Goal: Obtain resource: Download file/media

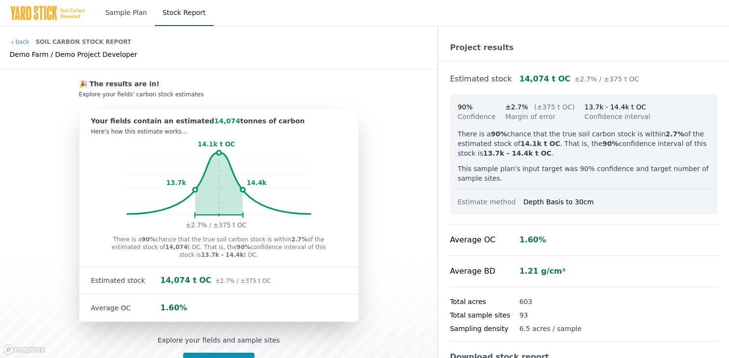
click at [127, 16] on link "Sample Plan" at bounding box center [125, 13] width 57 height 26
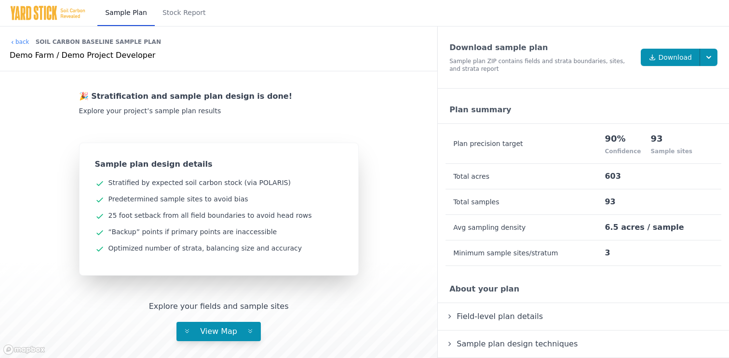
scroll to position [2, 0]
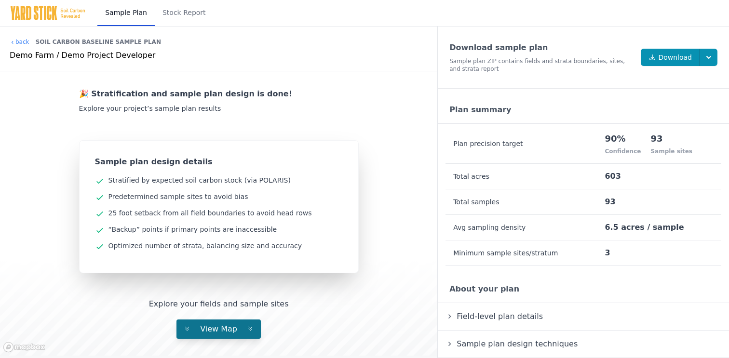
click at [219, 327] on span "View Map" at bounding box center [218, 329] width 53 height 9
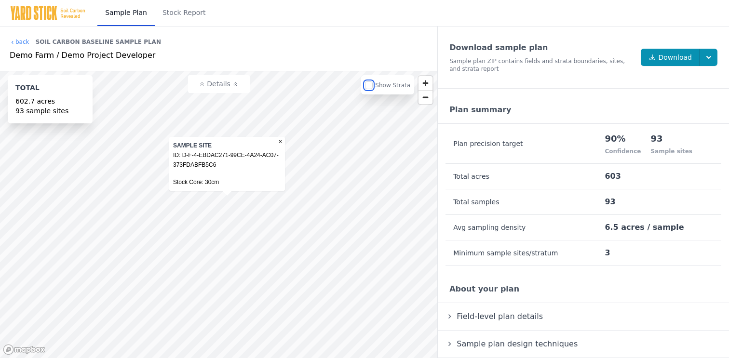
click at [370, 86] on input "checkbox" at bounding box center [369, 85] width 8 height 8
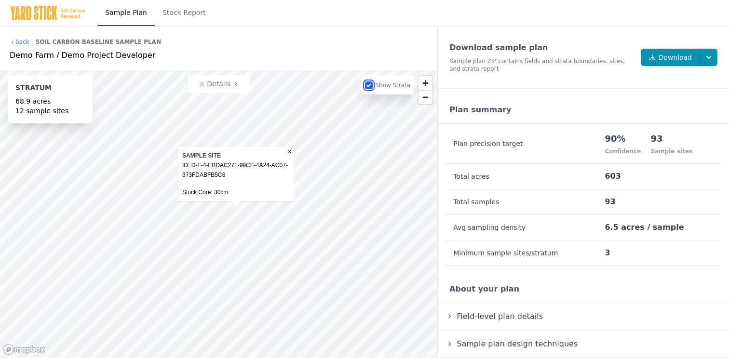
click at [372, 87] on input "checkbox" at bounding box center [369, 85] width 8 height 8
checkbox input "false"
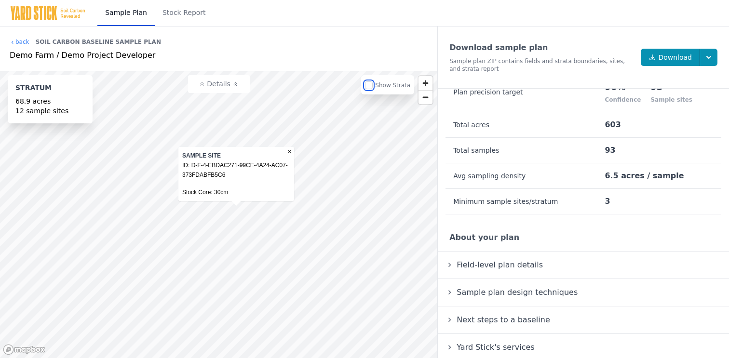
scroll to position [52, 0]
drag, startPoint x: 466, startPoint y: 201, endPoint x: 552, endPoint y: 201, distance: 85.3
click at [552, 201] on th "Minimum sample sites/stratum" at bounding box center [525, 202] width 159 height 26
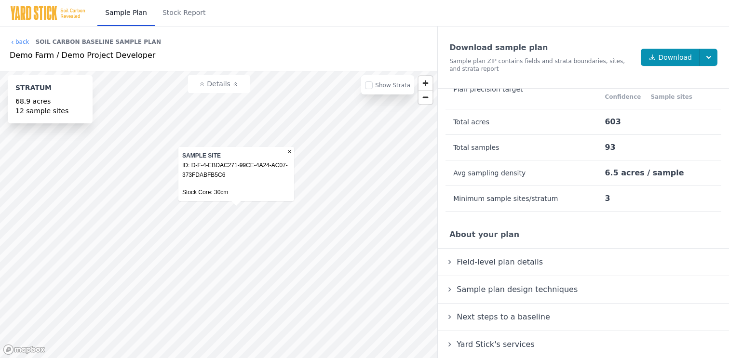
click at [460, 262] on span "Field-level plan details" at bounding box center [500, 262] width 90 height 13
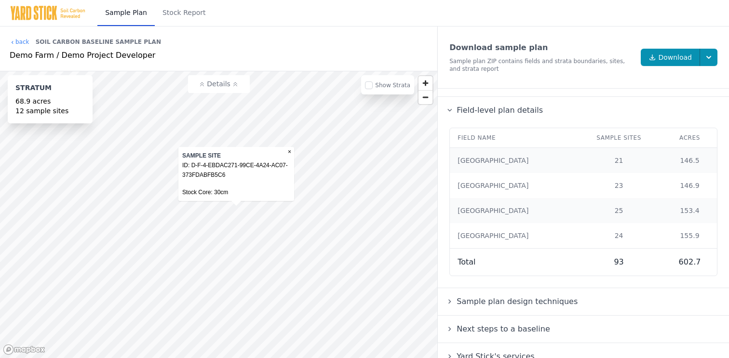
scroll to position [218, 0]
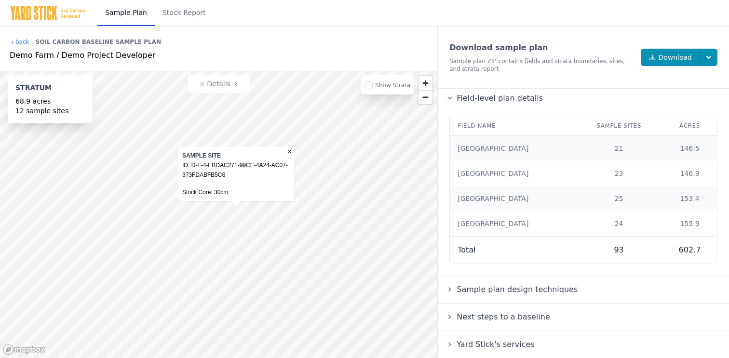
click at [518, 290] on span "Sample plan design techniques" at bounding box center [517, 289] width 125 height 13
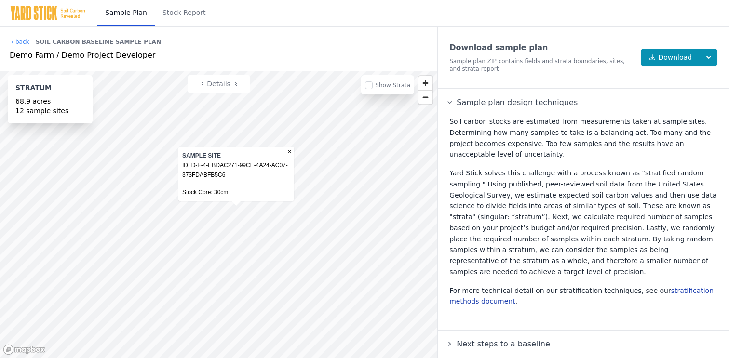
scroll to position [433, 0]
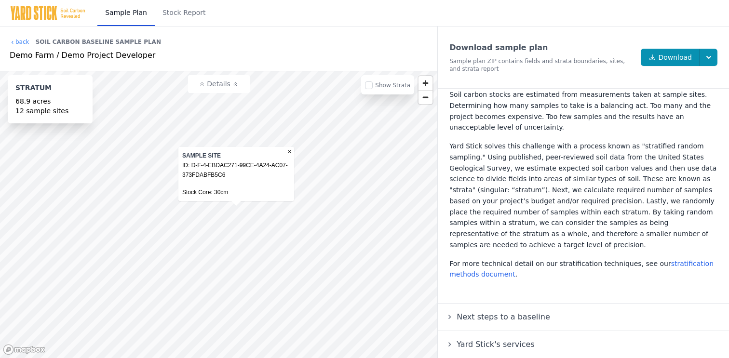
click at [560, 318] on summary "Next steps to a baseline" at bounding box center [584, 317] width 276 height 12
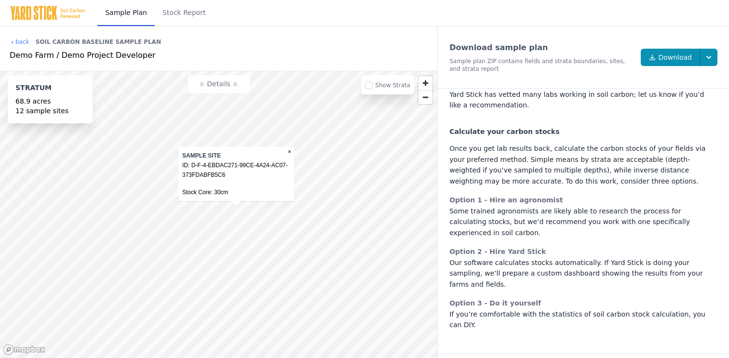
scroll to position [1003, 0]
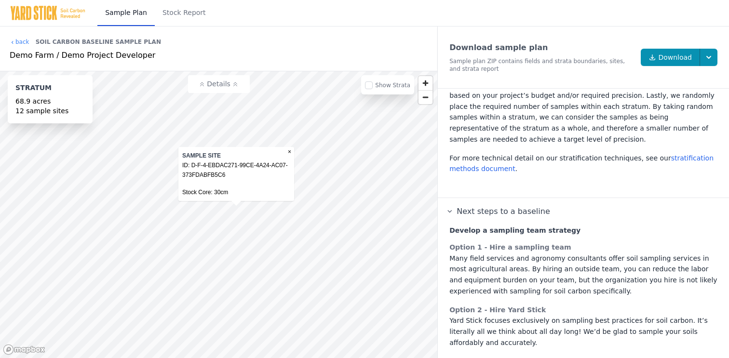
scroll to position [115, 0]
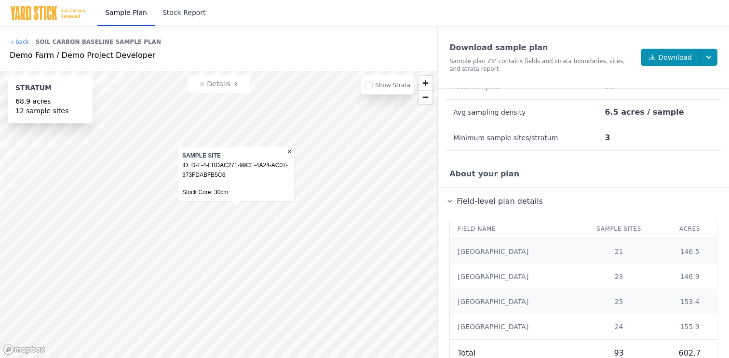
click at [184, 10] on link "Stock Report" at bounding box center [184, 13] width 59 height 26
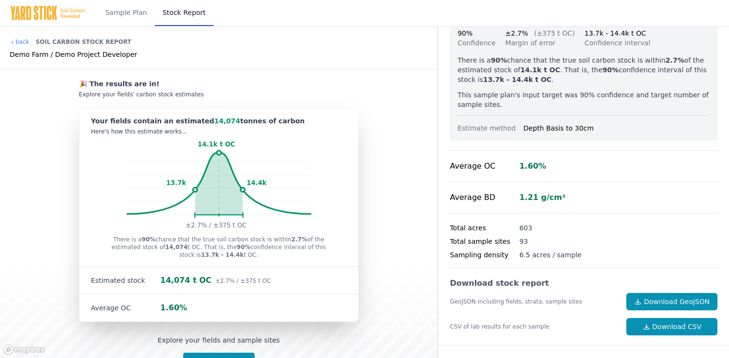
scroll to position [69, 0]
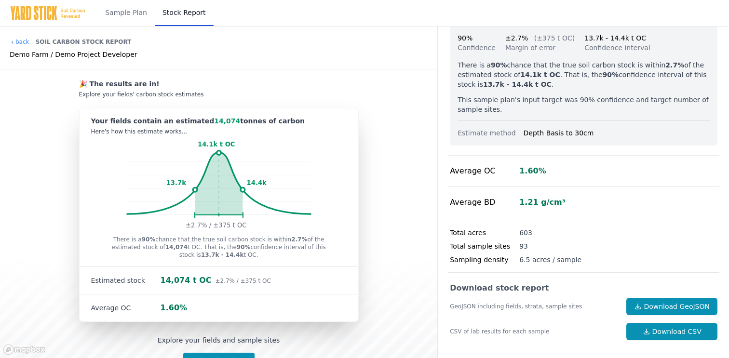
drag, startPoint x: 454, startPoint y: 172, endPoint x: 526, endPoint y: 172, distance: 71.8
click at [526, 172] on div "Average OC 1.60%" at bounding box center [583, 171] width 271 height 31
drag, startPoint x: 478, startPoint y: 200, endPoint x: 520, endPoint y: 200, distance: 41.5
click at [520, 200] on div "Average BD 1.21 g/cm³" at bounding box center [583, 202] width 271 height 31
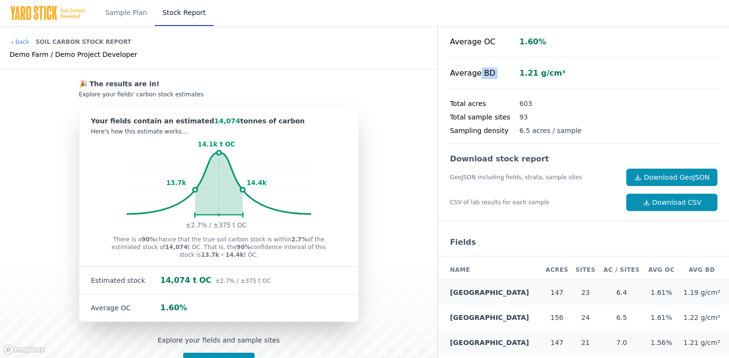
scroll to position [200, 0]
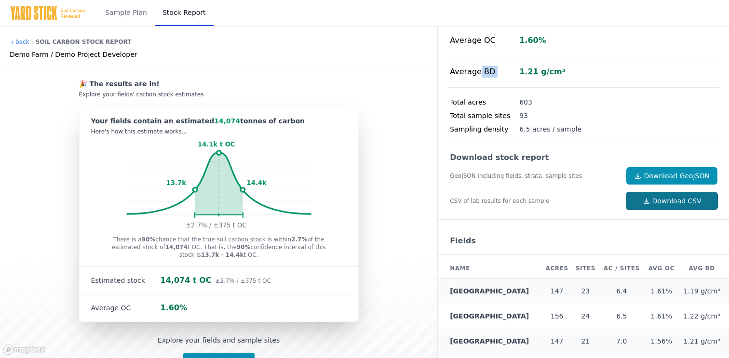
click at [662, 199] on link "Download CSV" at bounding box center [671, 200] width 91 height 17
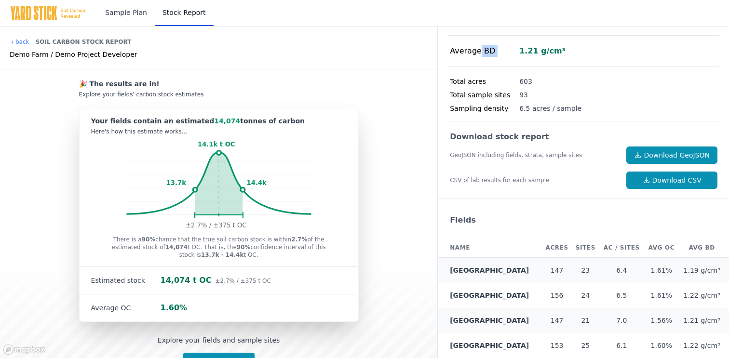
click at [120, 13] on link "Sample Plan" at bounding box center [125, 13] width 57 height 26
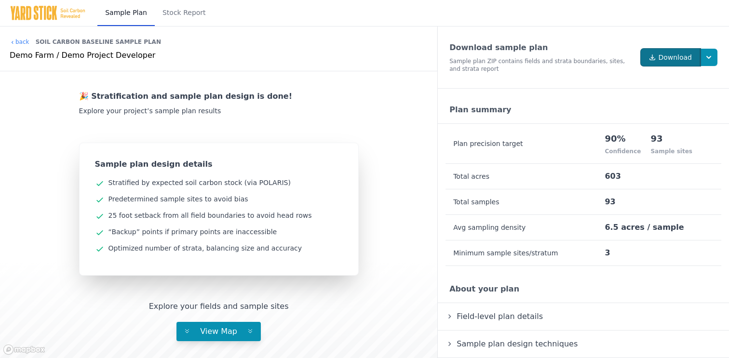
click at [654, 56] on icon at bounding box center [653, 58] width 8 height 8
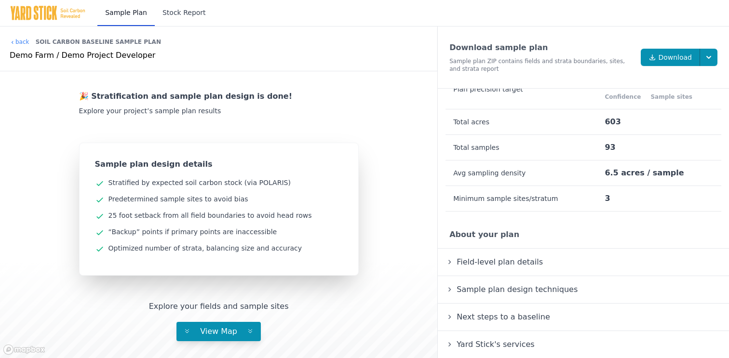
click at [170, 14] on link "Stock Report" at bounding box center [184, 13] width 59 height 26
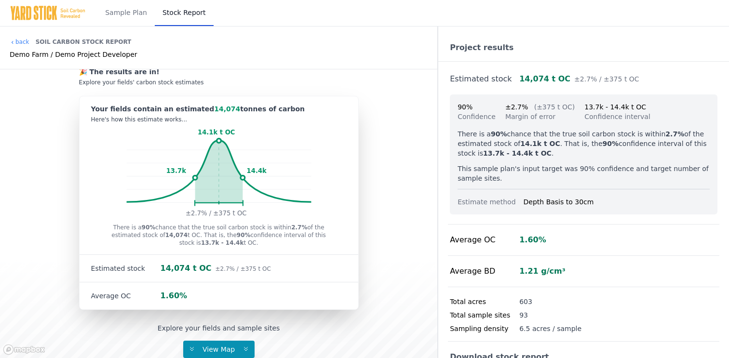
click at [39, 7] on img at bounding box center [48, 12] width 76 height 15
click at [16, 40] on link "back" at bounding box center [20, 42] width 20 height 8
